Goal: Transaction & Acquisition: Purchase product/service

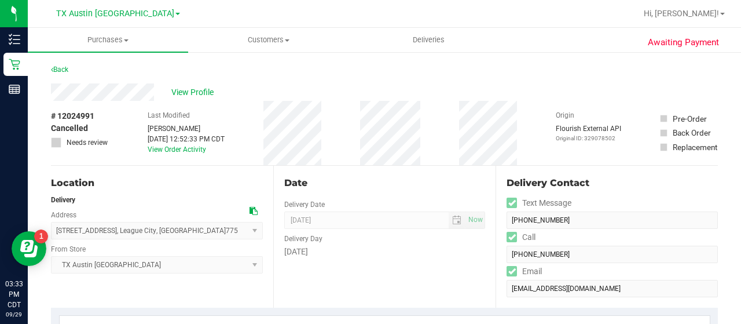
scroll to position [215, 0]
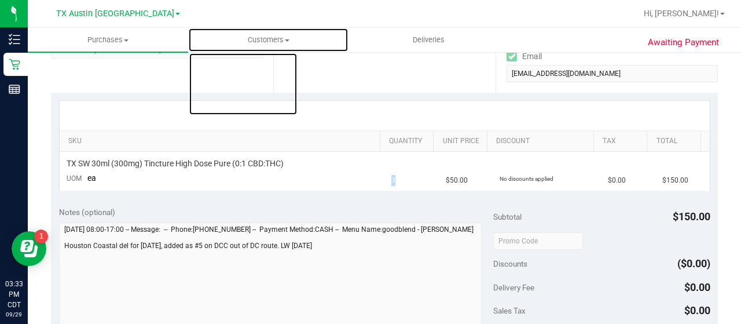
click at [286, 41] on span at bounding box center [287, 40] width 5 height 2
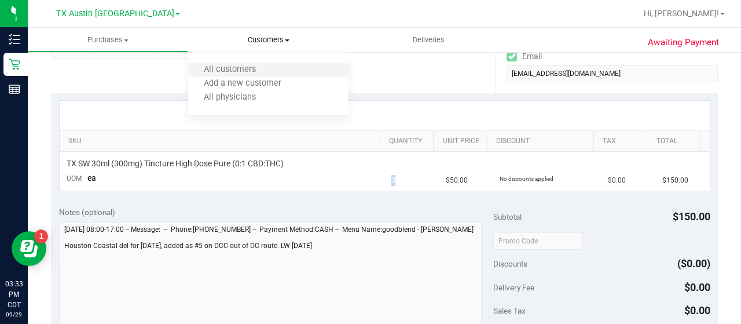
click at [276, 67] on li "All customers" at bounding box center [268, 70] width 160 height 14
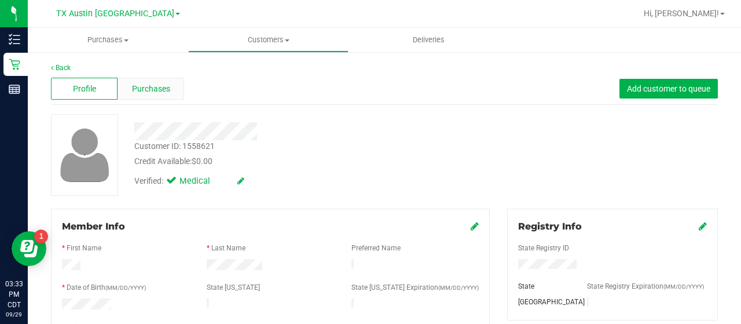
click at [156, 87] on span "Purchases" at bounding box center [151, 89] width 38 height 12
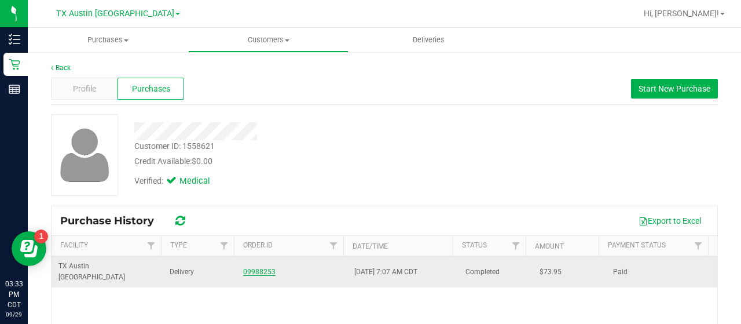
click at [253, 268] on link "09988253" at bounding box center [259, 272] width 32 height 8
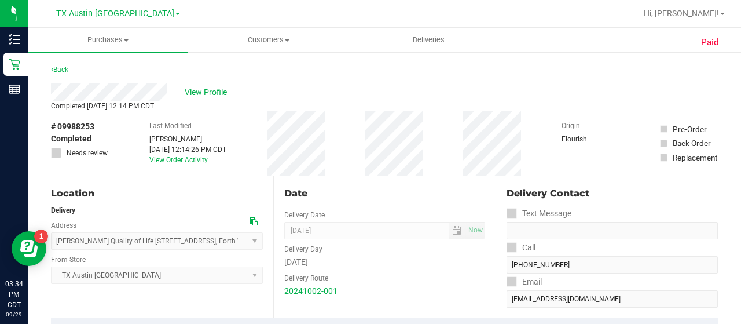
click at [83, 92] on div "View Profile" at bounding box center [384, 91] width 667 height 17
click at [59, 70] on link "Back" at bounding box center [59, 69] width 17 height 8
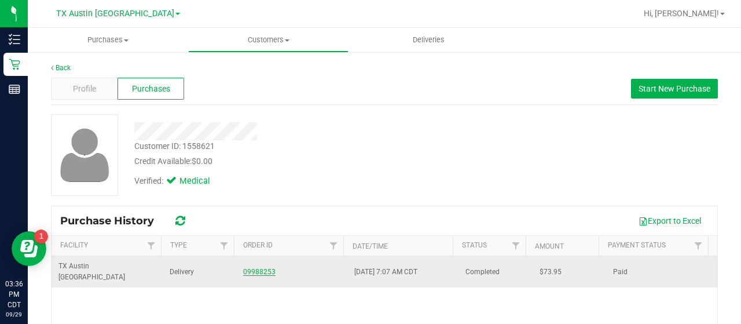
click at [253, 268] on link "09988253" at bounding box center [259, 272] width 32 height 8
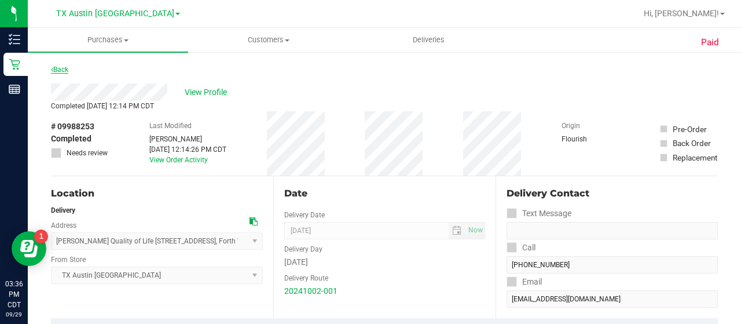
click at [57, 68] on link "Back" at bounding box center [59, 69] width 17 height 8
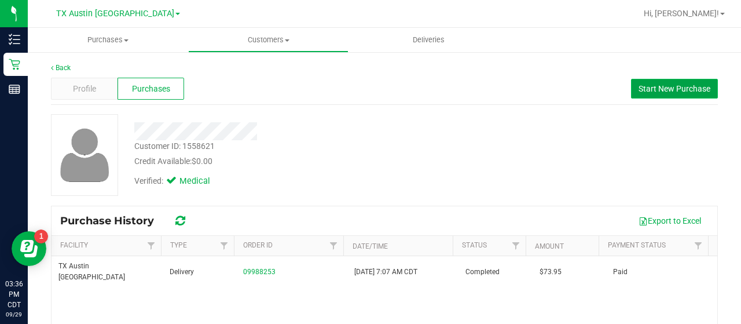
click at [639, 93] on span "Start New Purchase" at bounding box center [675, 88] width 72 height 9
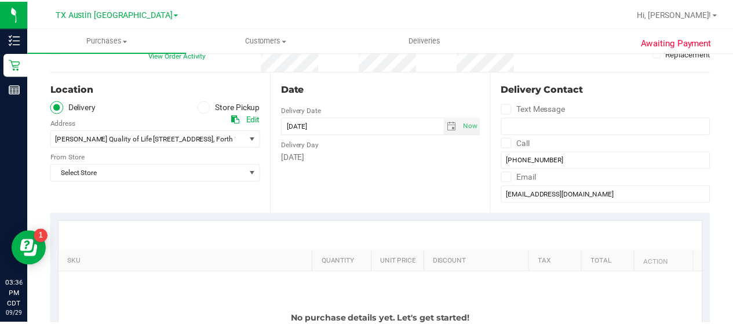
scroll to position [109, 0]
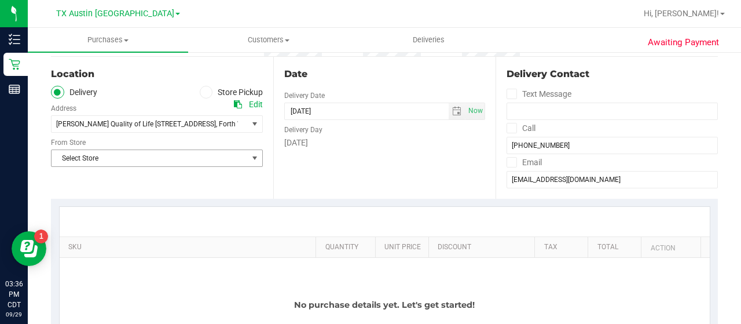
click at [244, 158] on span "Select Store" at bounding box center [150, 158] width 196 height 16
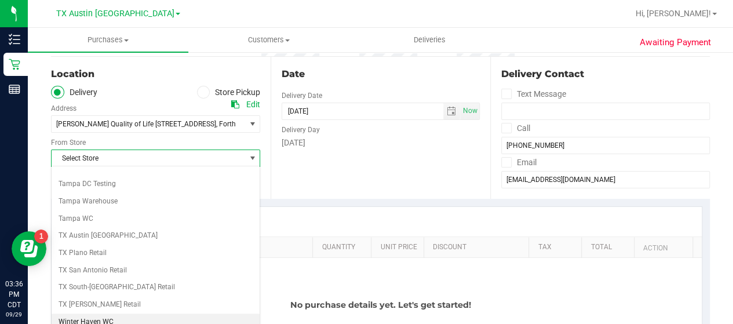
scroll to position [0, 0]
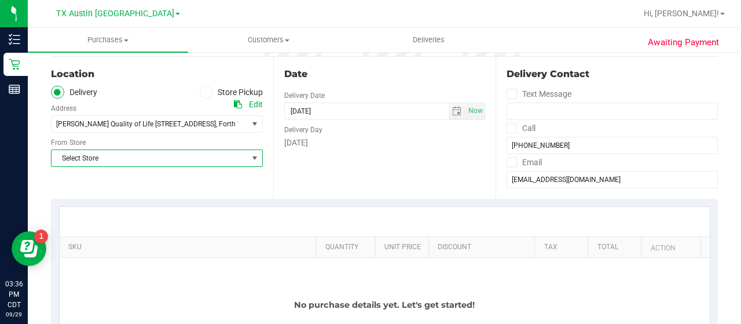
click at [250, 159] on span "select" at bounding box center [254, 158] width 9 height 9
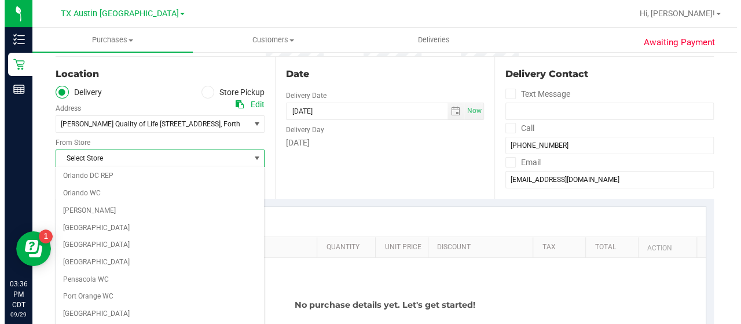
scroll to position [819, 0]
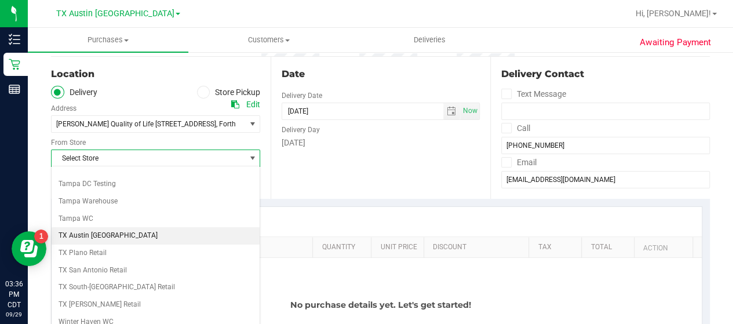
click at [94, 227] on li "TX Austin [GEOGRAPHIC_DATA]" at bounding box center [156, 235] width 208 height 17
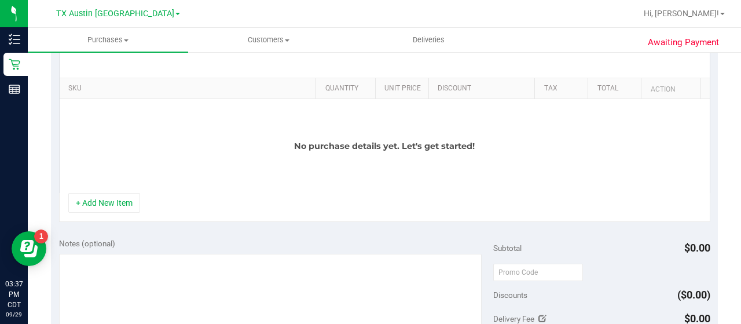
scroll to position [267, 0]
click at [130, 202] on button "+ Add New Item" at bounding box center [104, 203] width 72 height 20
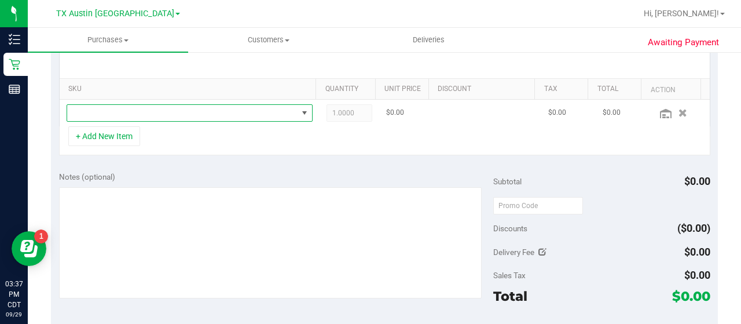
click at [263, 114] on span "NO DATA FOUND" at bounding box center [182, 113] width 231 height 16
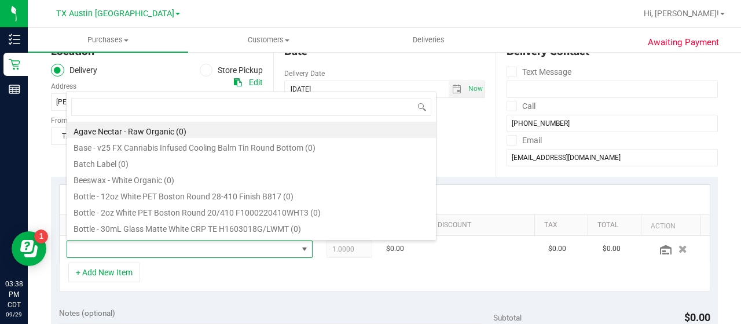
scroll to position [131, 0]
click at [455, 141] on div "Date Delivery Date [DATE] Now [DATE] 03:36 PM Now Delivery Day [DATE]" at bounding box center [384, 105] width 222 height 142
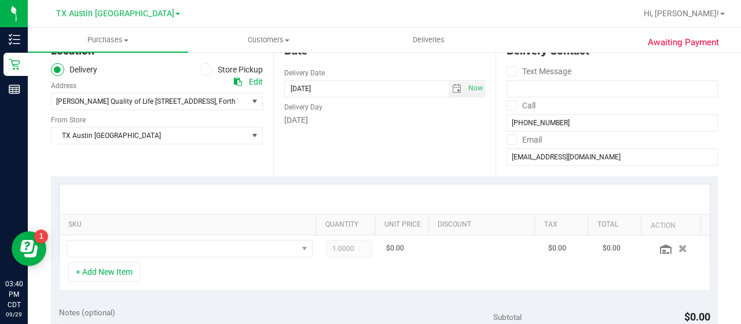
click at [250, 80] on div "Edit" at bounding box center [256, 82] width 14 height 12
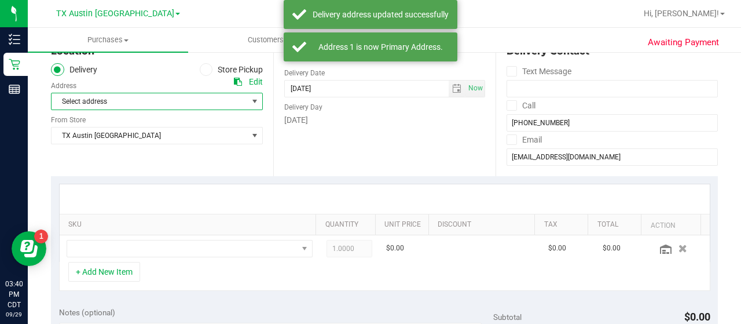
click at [250, 97] on span "select" at bounding box center [254, 101] width 9 height 9
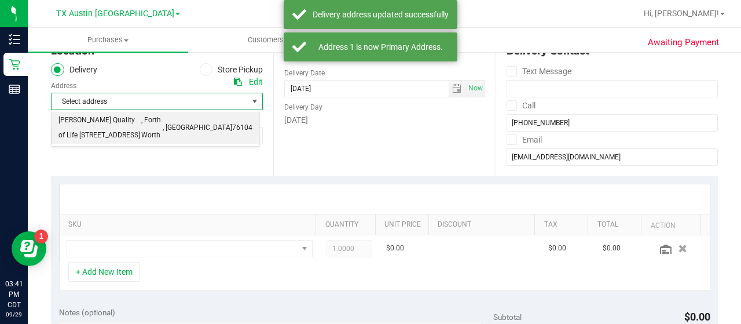
click at [245, 125] on span "76104" at bounding box center [242, 127] width 20 height 15
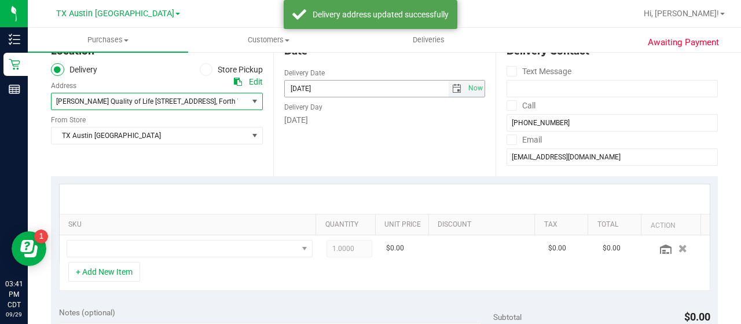
click at [452, 91] on span "select" at bounding box center [456, 88] width 9 height 9
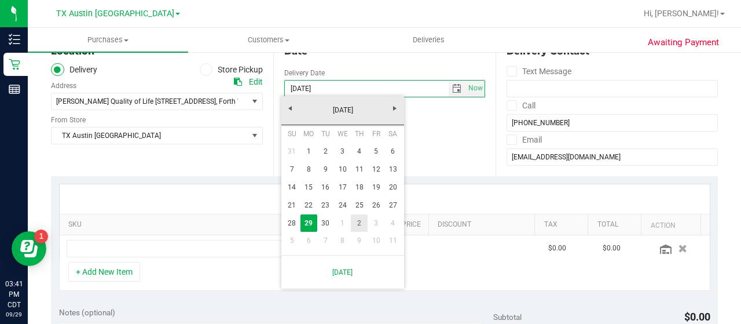
click at [362, 222] on link "2" at bounding box center [359, 223] width 17 height 18
type input "[DATE]"
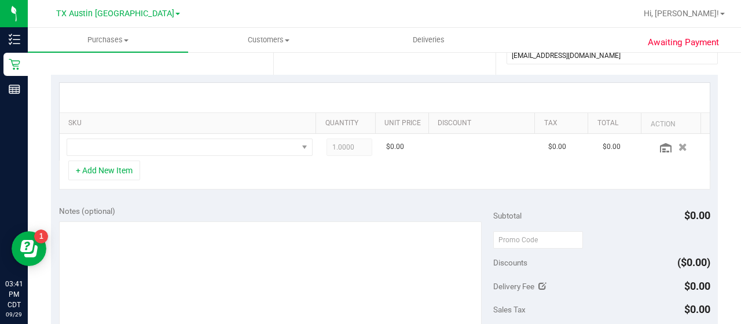
scroll to position [232, 0]
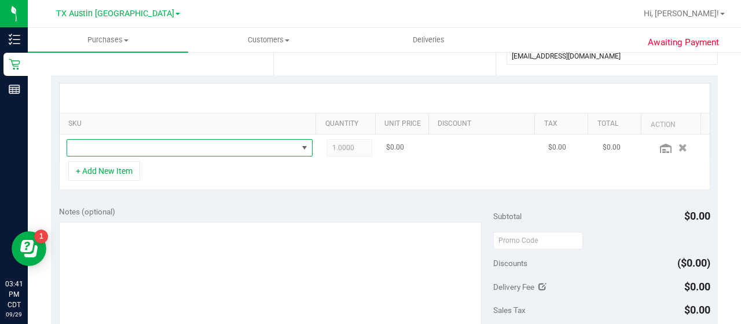
click at [214, 148] on span "NO DATA FOUND" at bounding box center [182, 148] width 231 height 16
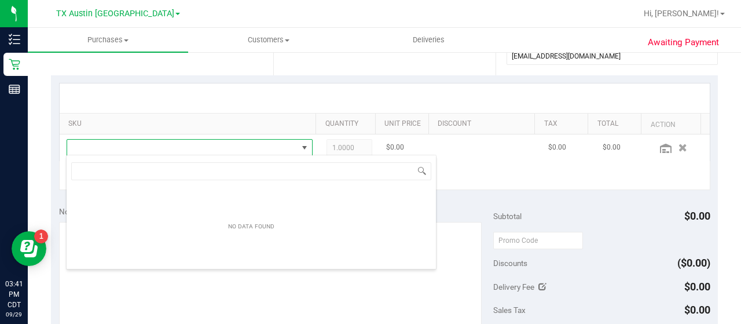
scroll to position [17, 233]
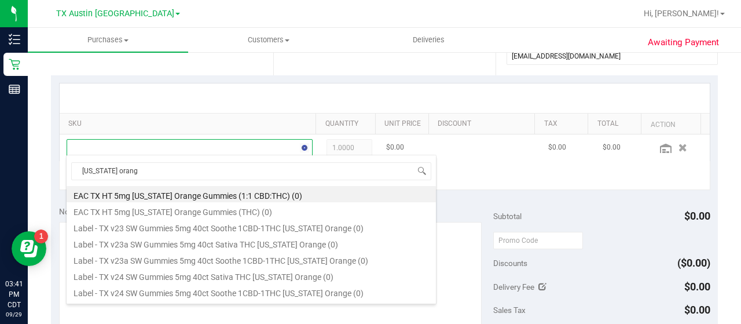
type input "[US_STATE] orange"
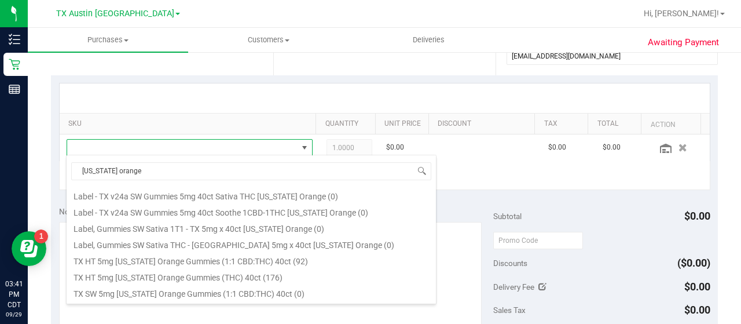
scroll to position [156, 0]
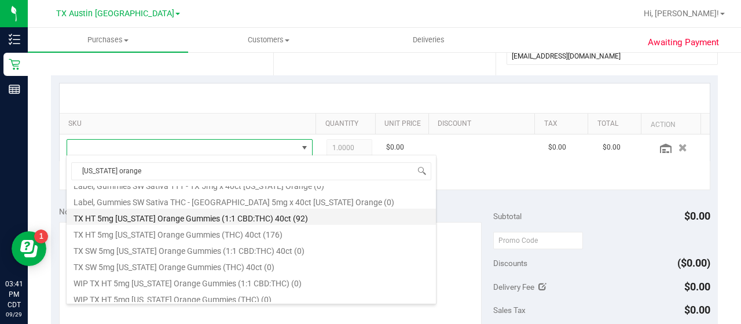
click at [287, 220] on li "TX HT 5mg [US_STATE] Orange Gummies (1:1 CBD:THC) 40ct (92)" at bounding box center [252, 217] width 370 height 16
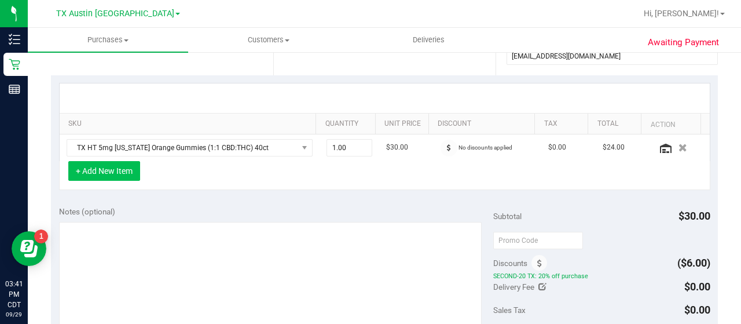
click at [123, 171] on button "+ Add New Item" at bounding box center [104, 171] width 72 height 20
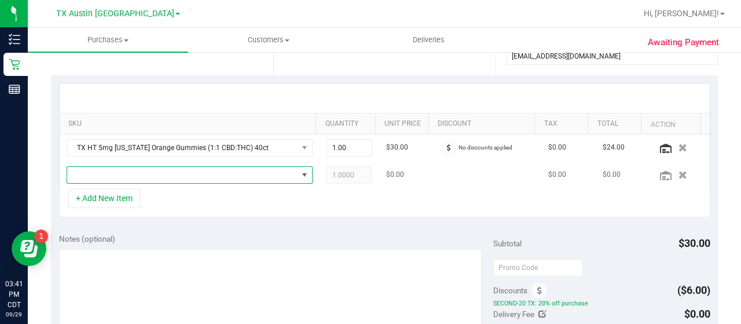
click at [133, 172] on span "NO DATA FOUND" at bounding box center [182, 175] width 231 height 16
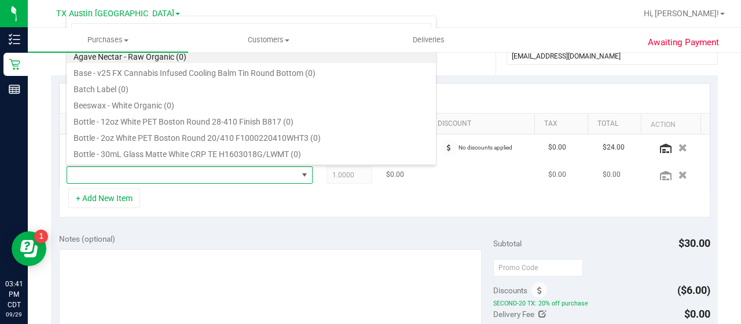
scroll to position [17, 233]
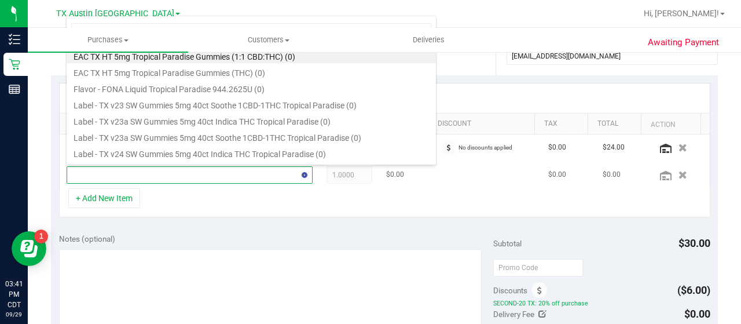
type input "tropical paradise"
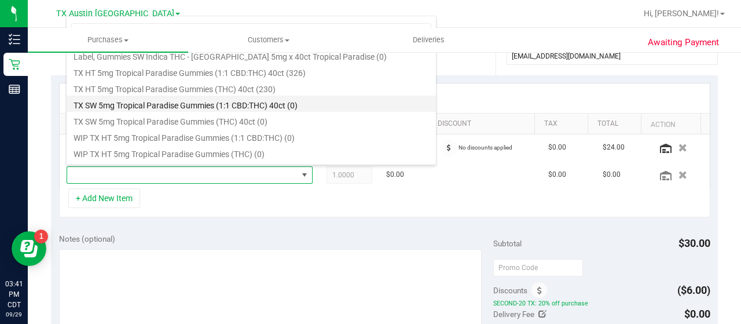
scroll to position [178, 0]
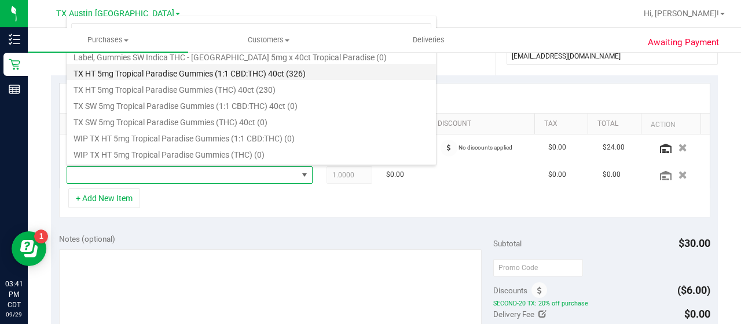
click at [262, 71] on li "TX HT 5mg Tropical Paradise Gummies (1:1 CBD:THC) 40ct (326)" at bounding box center [252, 72] width 370 height 16
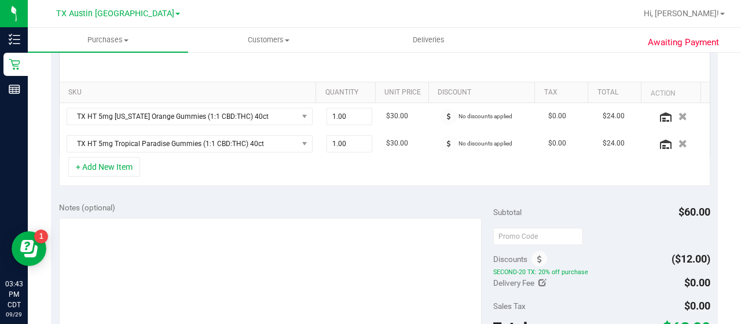
scroll to position [263, 0]
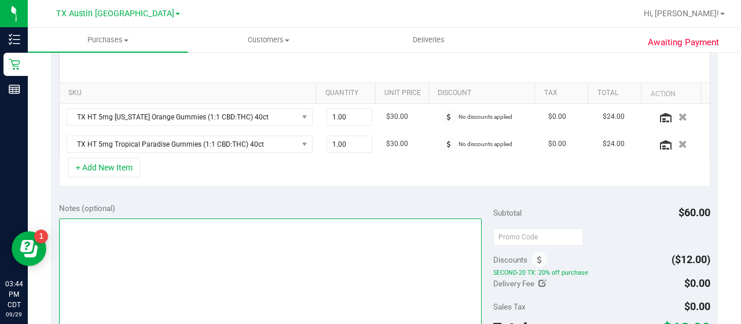
click at [178, 279] on textarea at bounding box center [270, 273] width 423 height 111
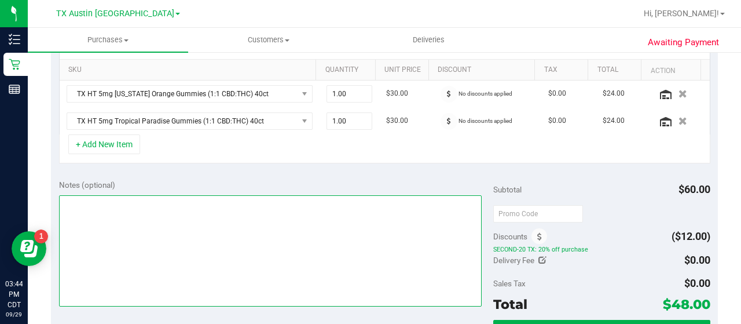
scroll to position [286, 0]
click at [184, 219] on textarea at bounding box center [270, 250] width 423 height 111
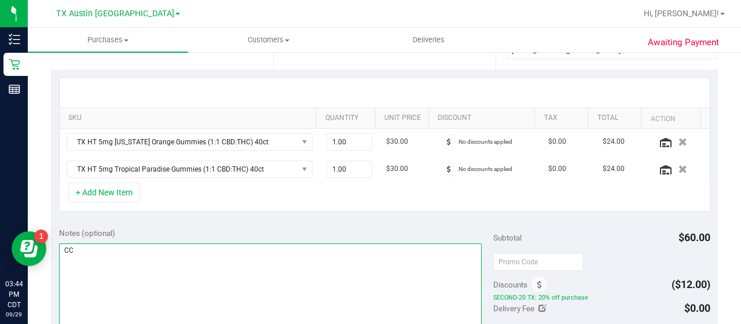
scroll to position [280, 0]
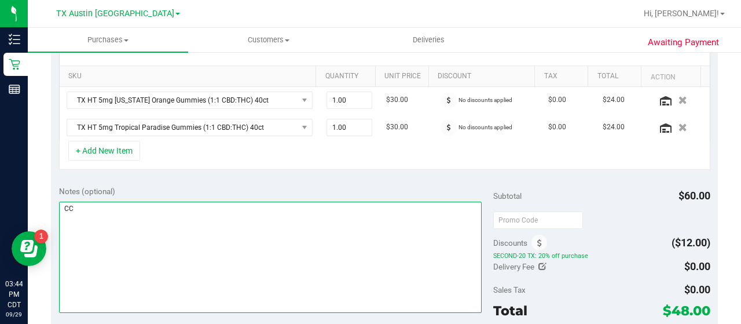
click at [214, 229] on textarea at bounding box center [270, 257] width 423 height 111
click at [81, 202] on textarea at bounding box center [270, 257] width 423 height 111
click at [101, 203] on textarea at bounding box center [270, 257] width 423 height 111
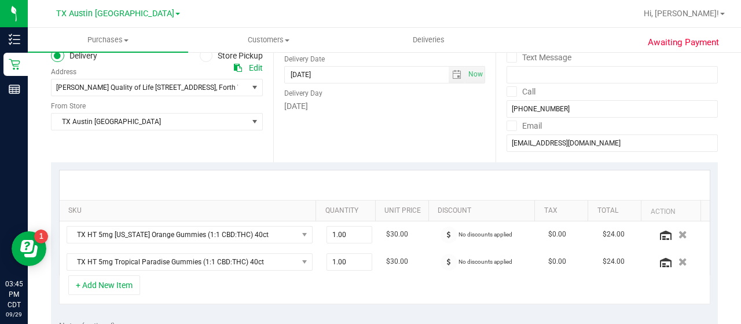
scroll to position [145, 0]
type textarea "CC jp 9/29-PU 10/2"
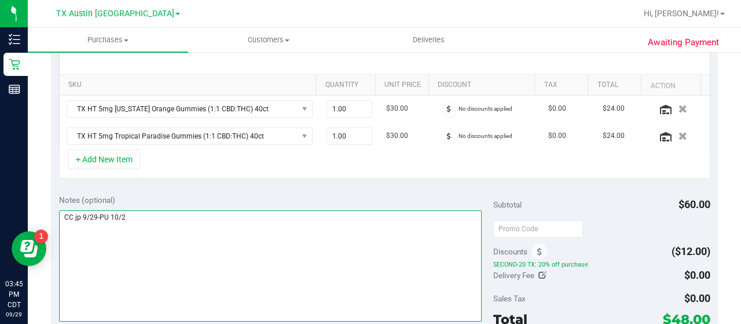
scroll to position [316, 0]
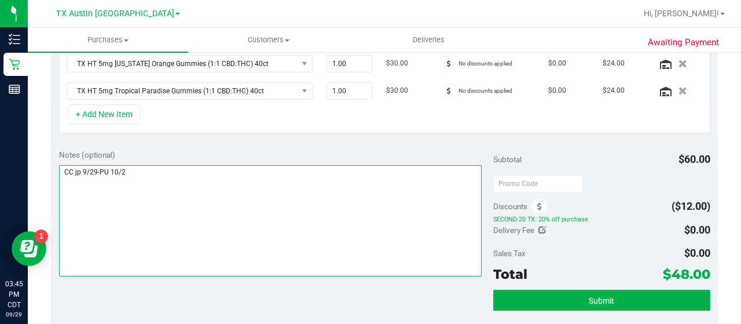
click at [375, 186] on textarea at bounding box center [270, 220] width 423 height 111
click at [404, 189] on textarea at bounding box center [270, 220] width 423 height 111
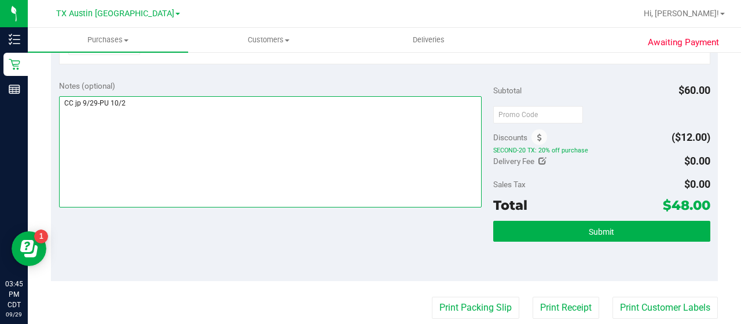
scroll to position [384, 0]
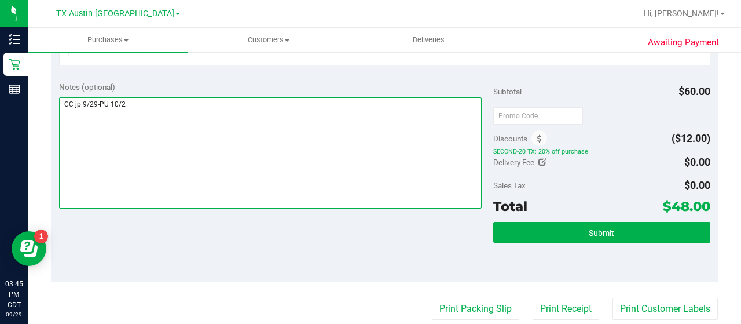
click at [299, 130] on textarea at bounding box center [270, 152] width 423 height 111
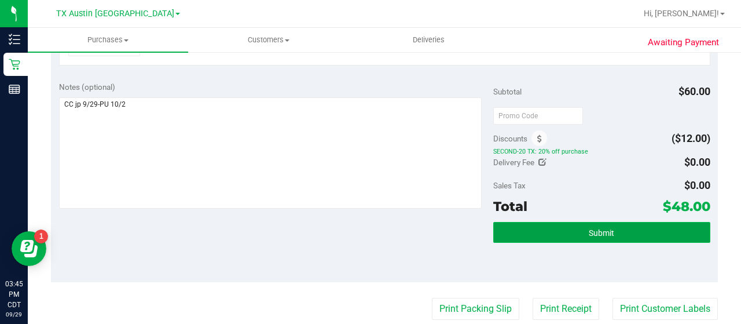
click at [578, 232] on button "Submit" at bounding box center [602, 232] width 217 height 21
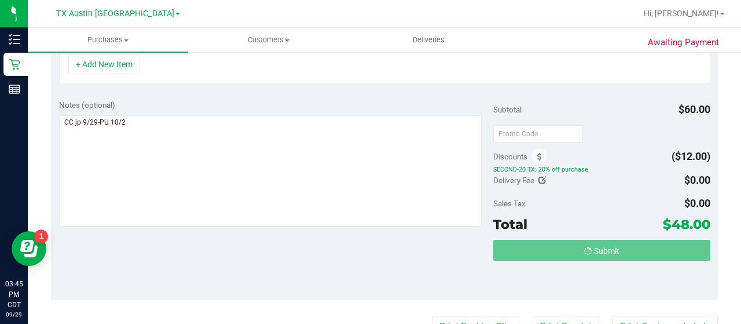
scroll to position [348, 0]
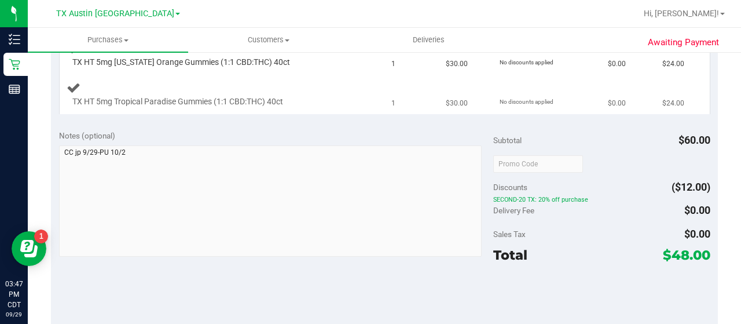
scroll to position [333, 0]
